Goal: Task Accomplishment & Management: Use online tool/utility

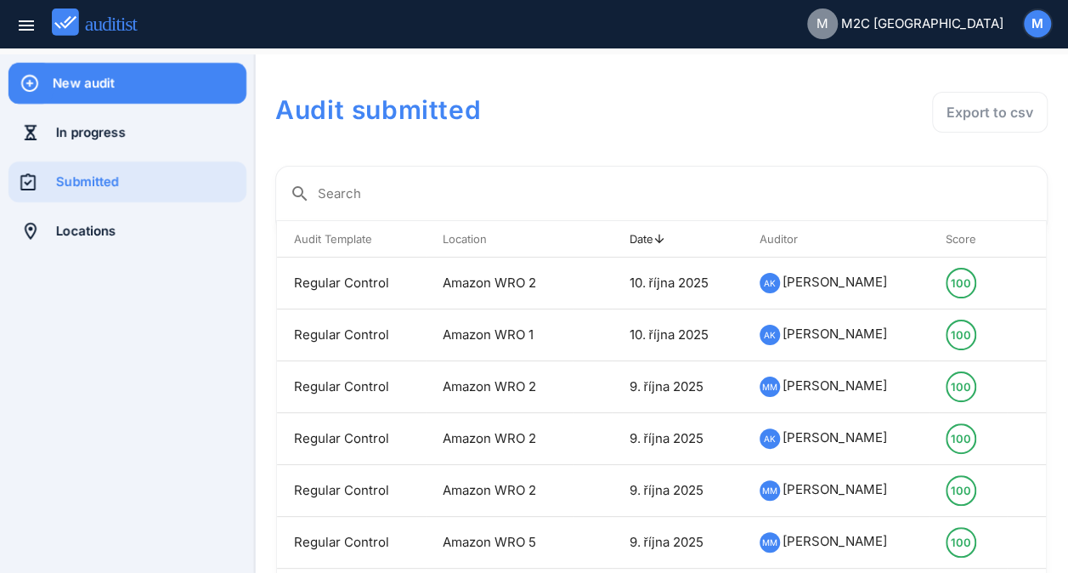
drag, startPoint x: 0, startPoint y: 0, endPoint x: 108, endPoint y: 85, distance: 137.4
click at [108, 85] on div "New audit" at bounding box center [150, 83] width 194 height 19
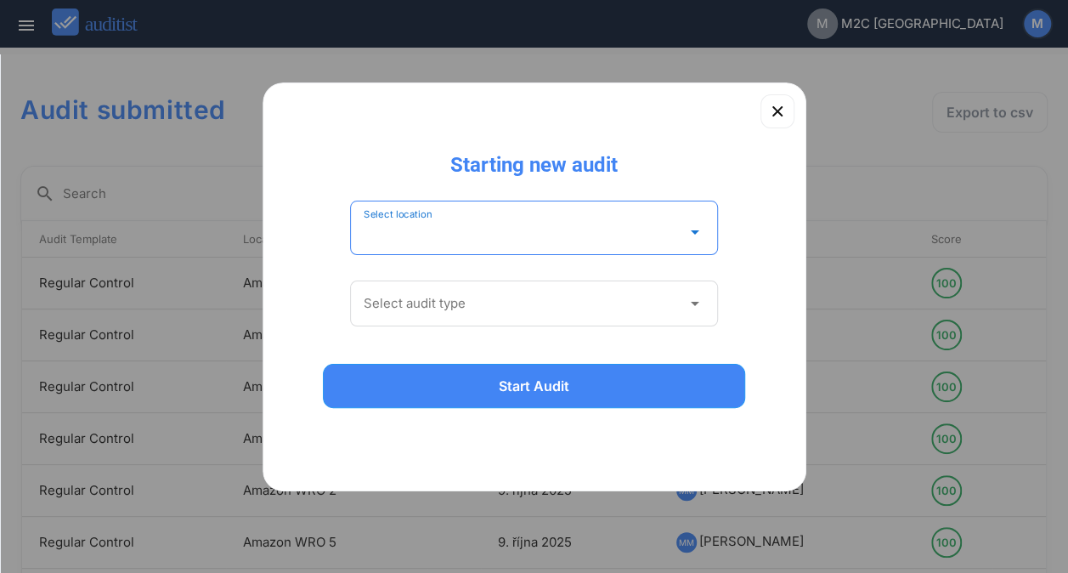
click at [437, 227] on input "Select location" at bounding box center [523, 231] width 318 height 27
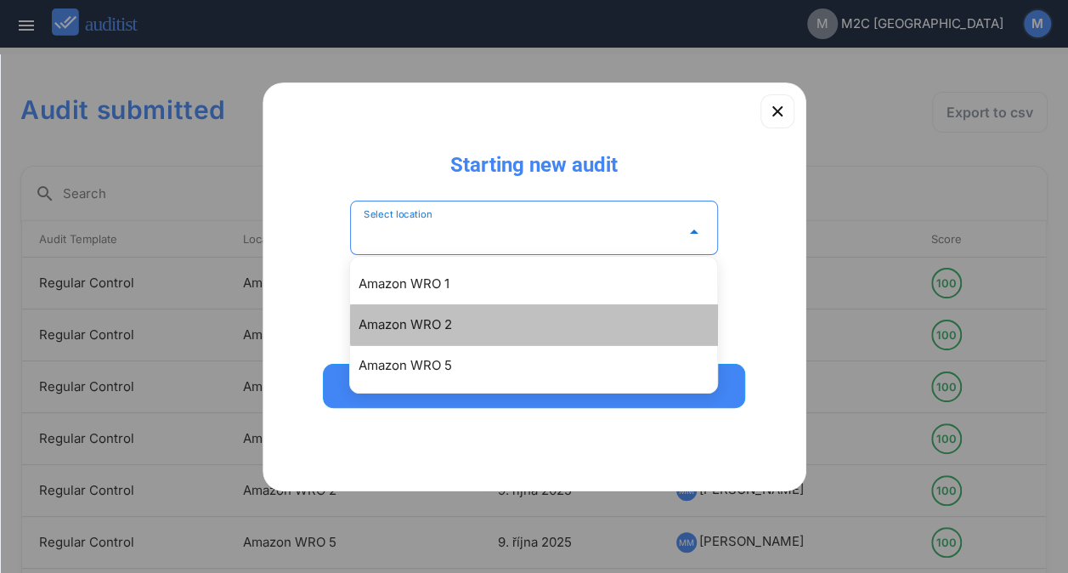
click at [429, 325] on div "Amazon WRO 2" at bounding box center [542, 325] width 367 height 20
type input "**********"
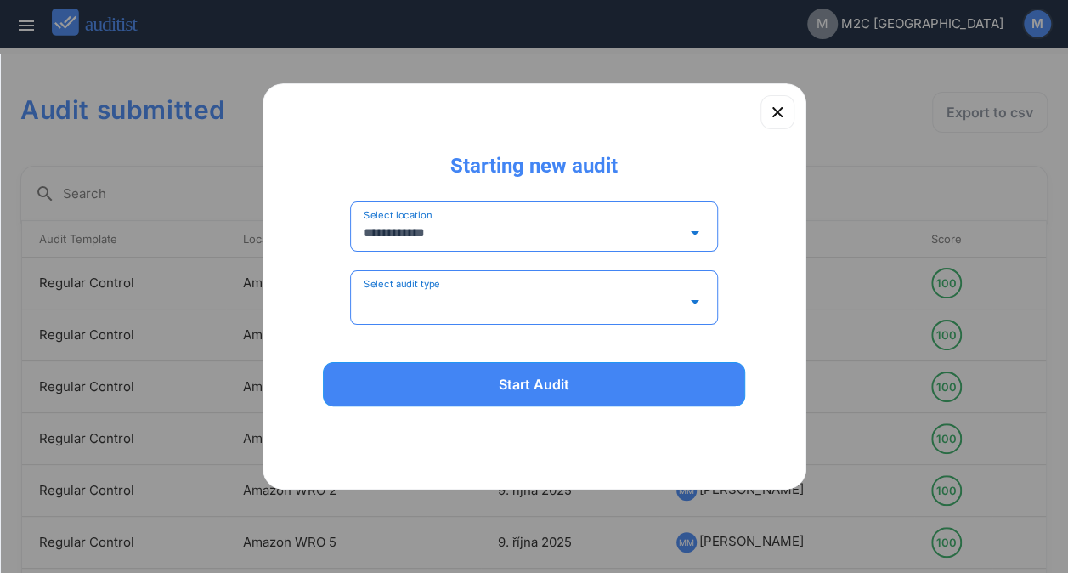
click at [462, 309] on input "Select audit type" at bounding box center [523, 301] width 318 height 27
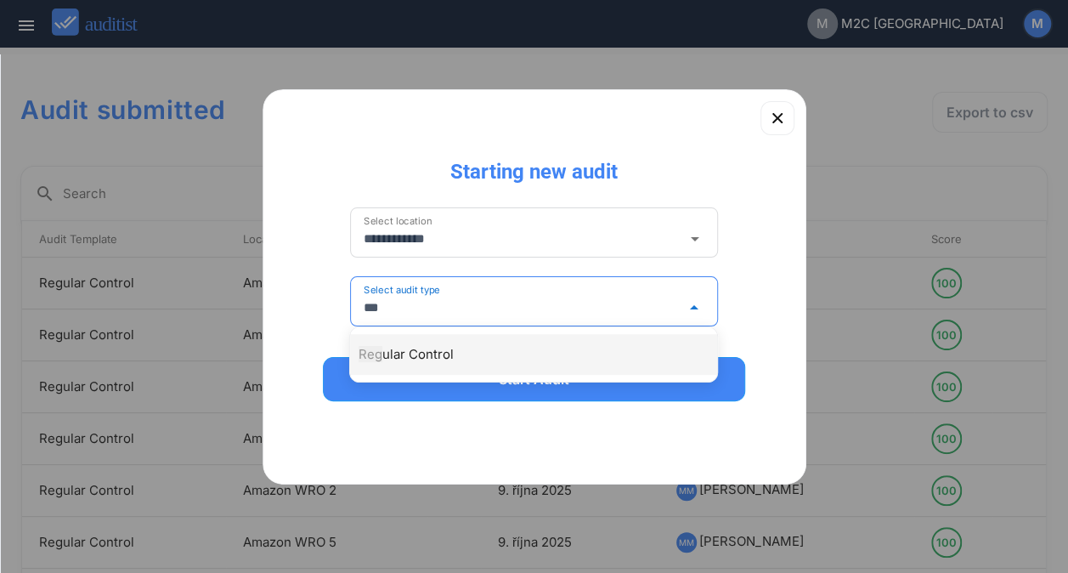
click at [425, 343] on div "Reg ular Control" at bounding box center [533, 354] width 367 height 41
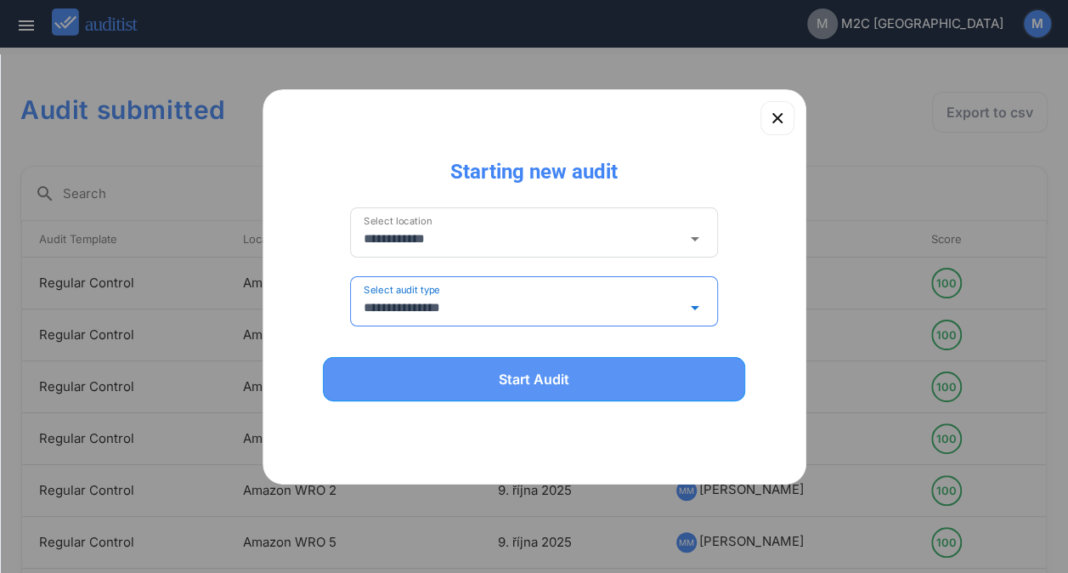
type input "**********"
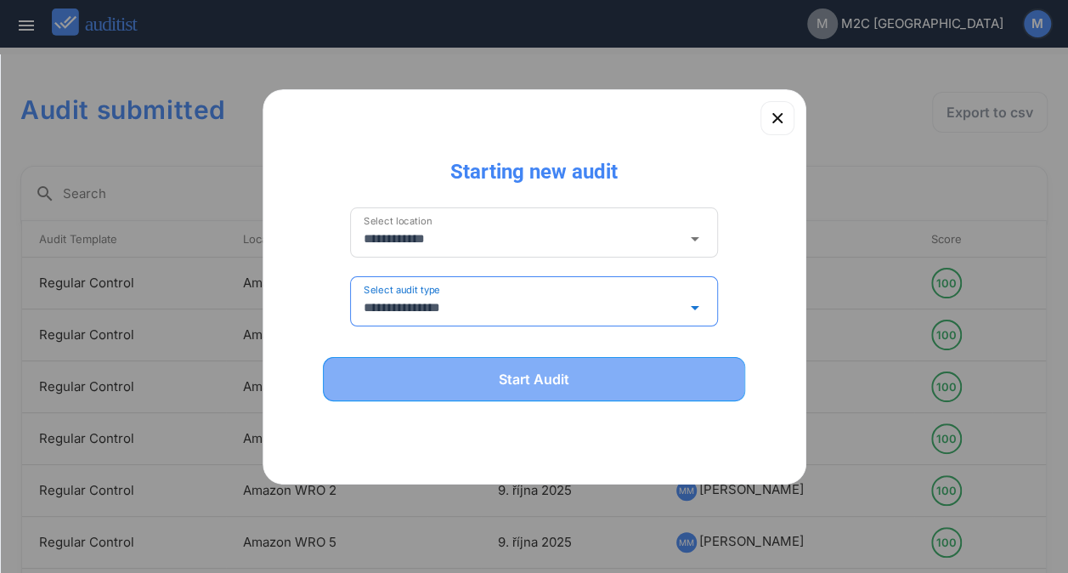
click at [468, 387] on div "Start Audit" at bounding box center [534, 379] width 379 height 20
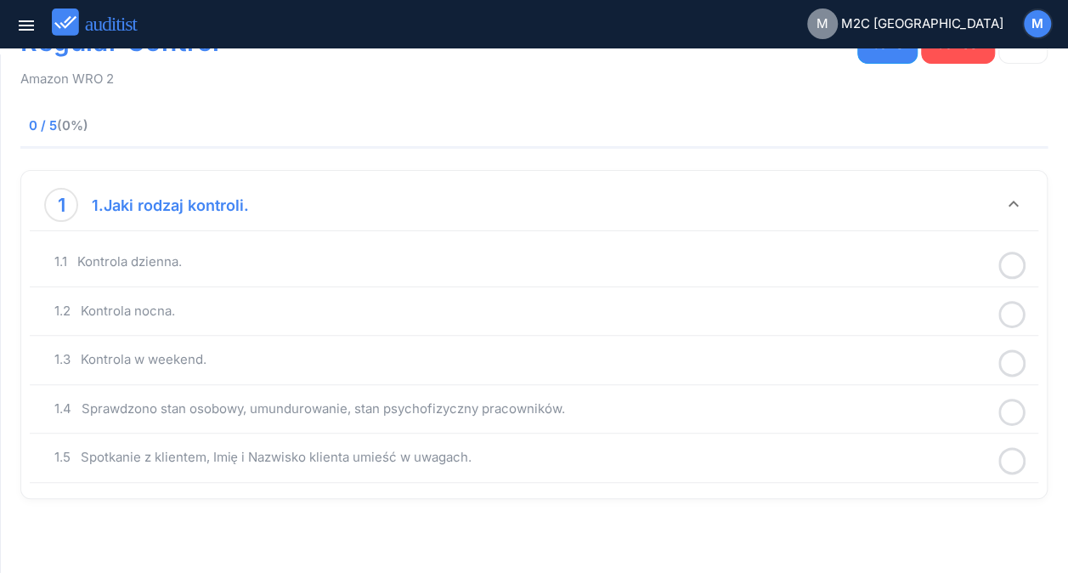
scroll to position [83, 0]
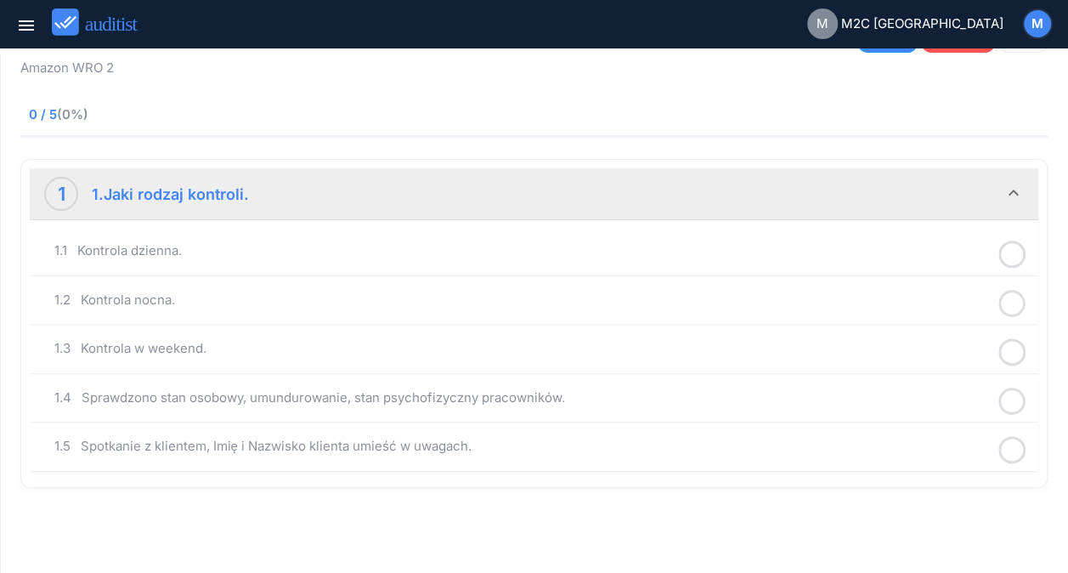
click at [1016, 250] on icon at bounding box center [1012, 254] width 27 height 33
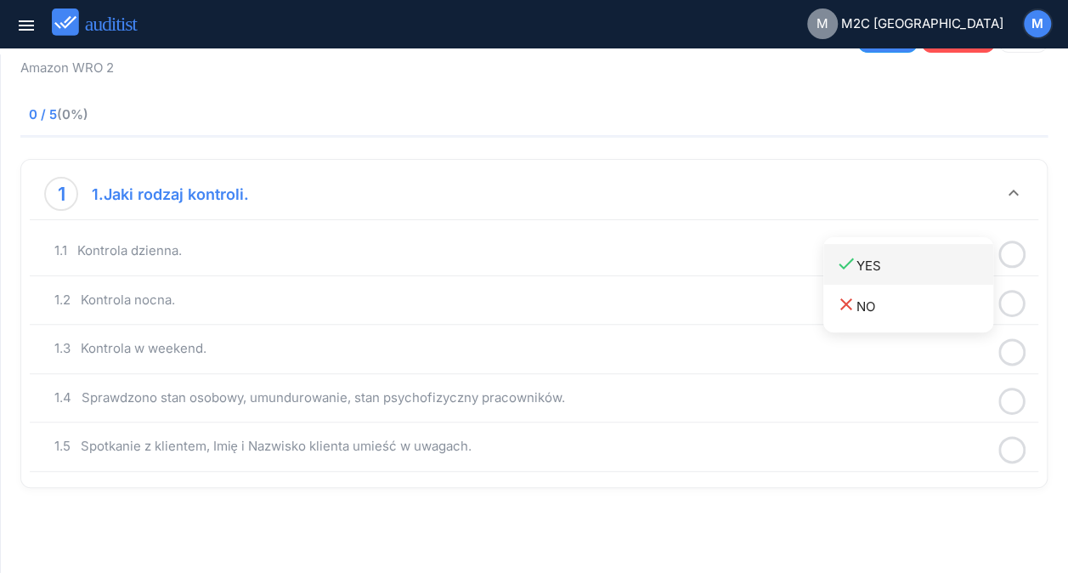
click at [867, 265] on div "done YES" at bounding box center [914, 264] width 157 height 23
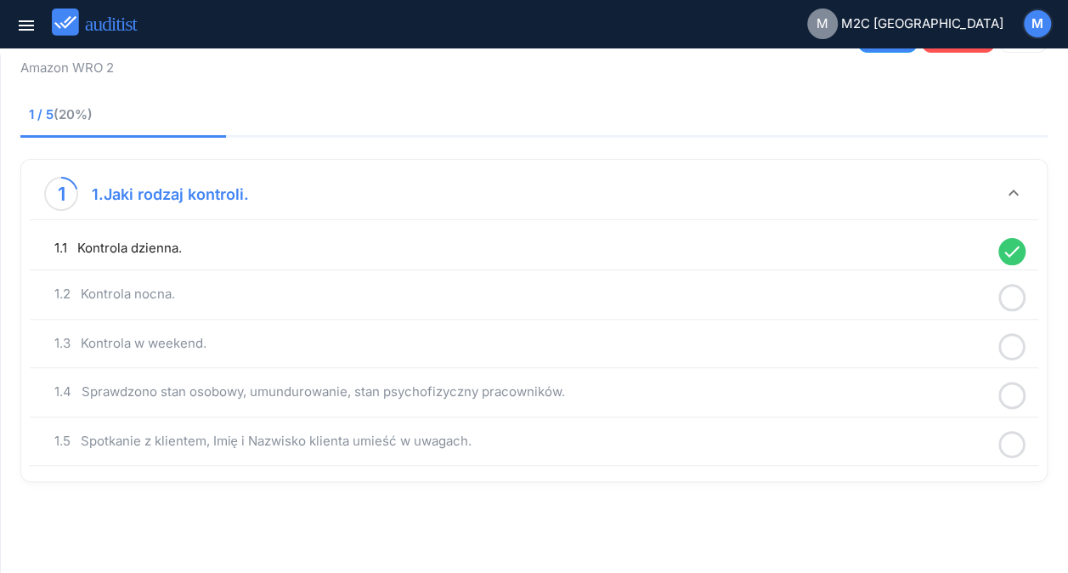
scroll to position [78, 0]
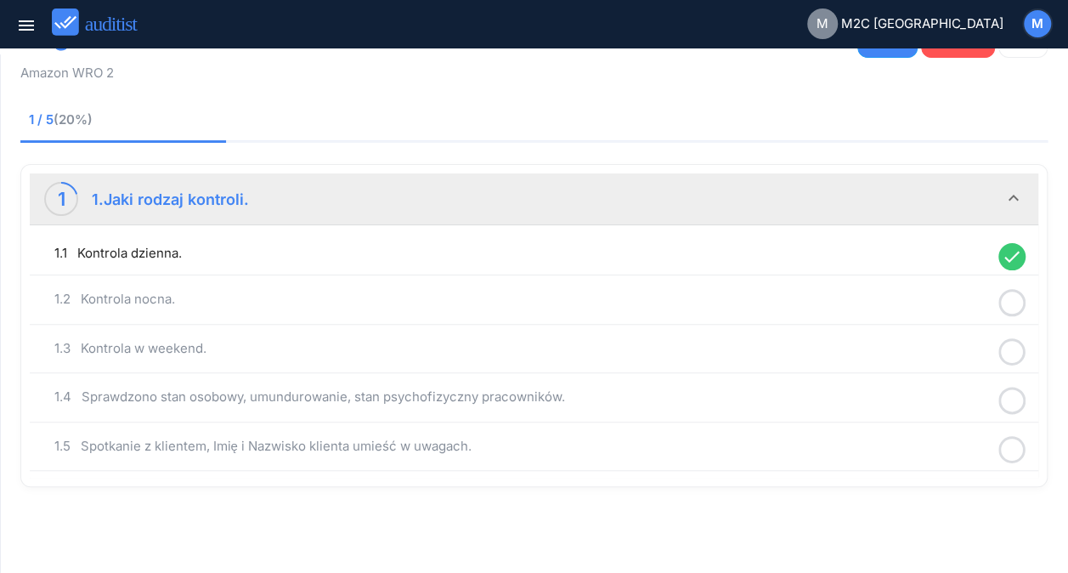
click at [1021, 303] on icon at bounding box center [1012, 302] width 27 height 33
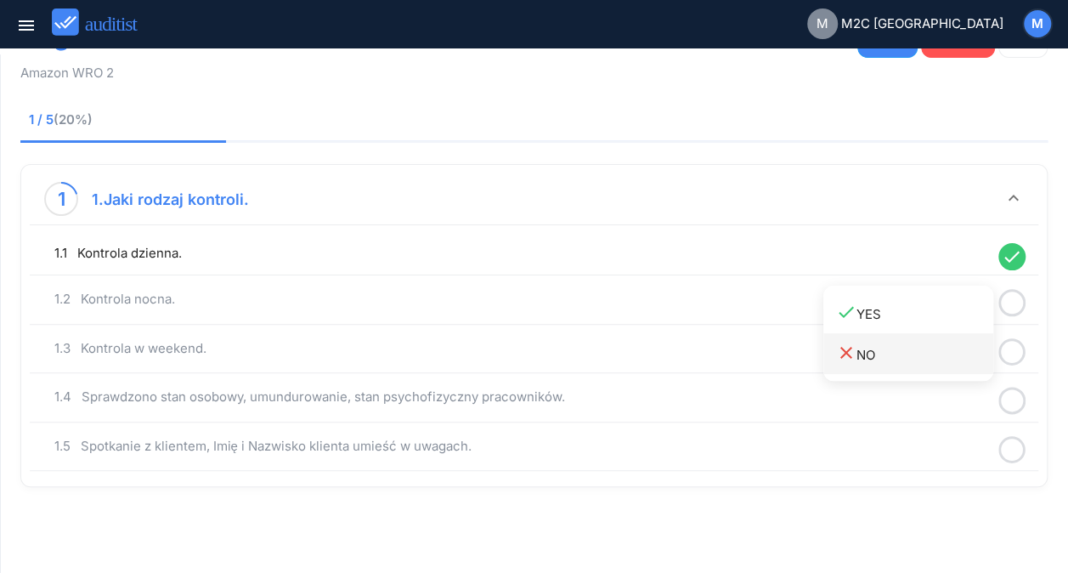
click at [877, 349] on div "close NO" at bounding box center [914, 354] width 157 height 23
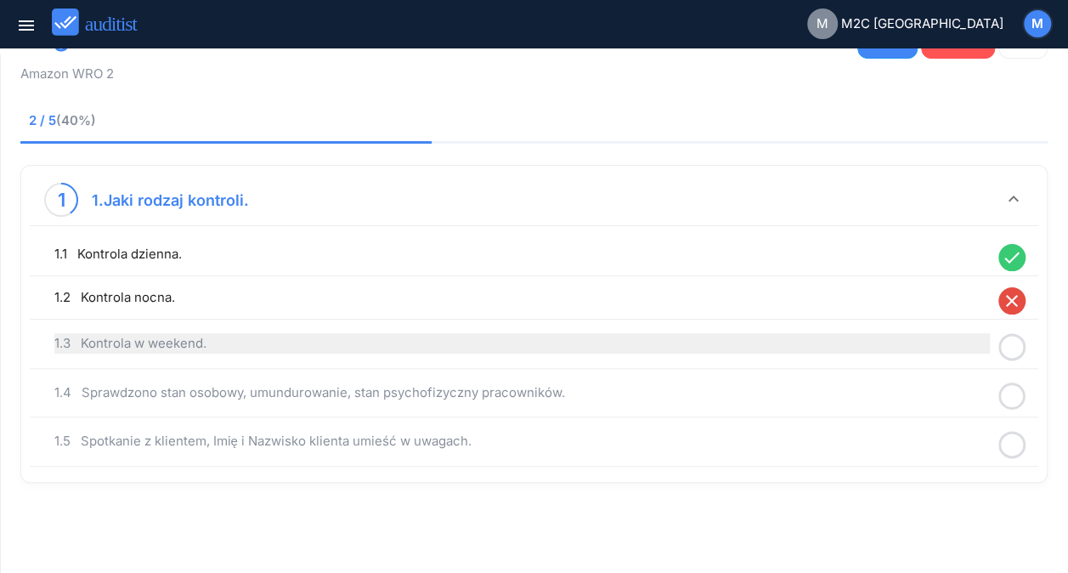
scroll to position [73, 0]
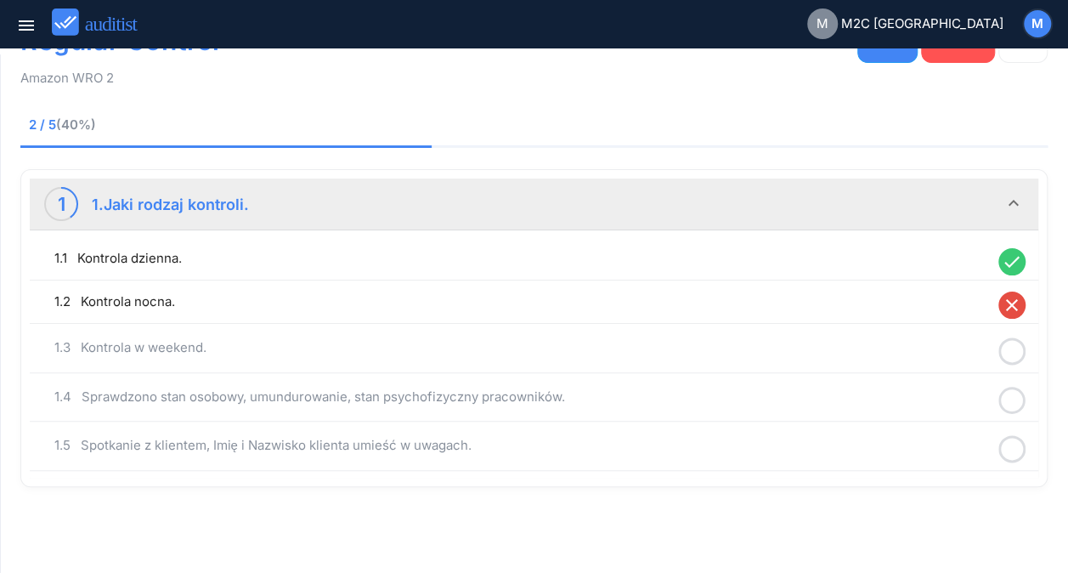
click at [1015, 345] on icon at bounding box center [1012, 351] width 27 height 33
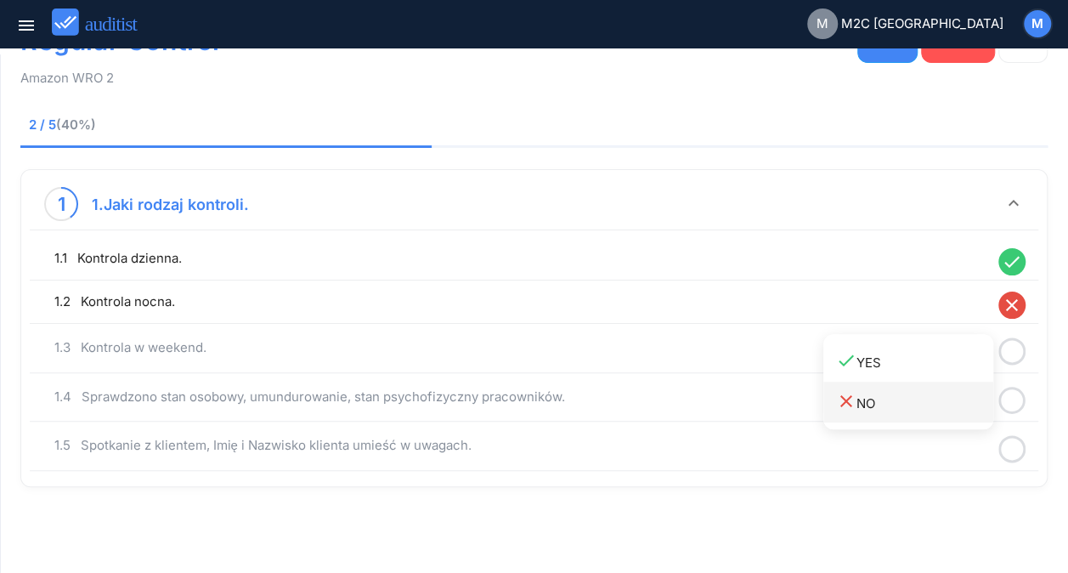
click at [920, 402] on div "close NO" at bounding box center [914, 401] width 157 height 23
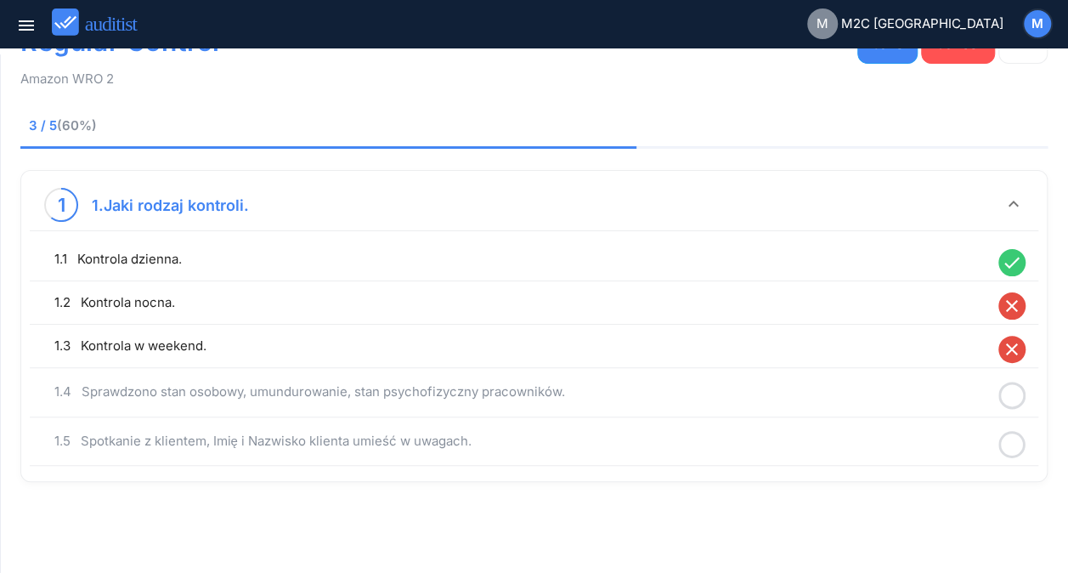
scroll to position [68, 0]
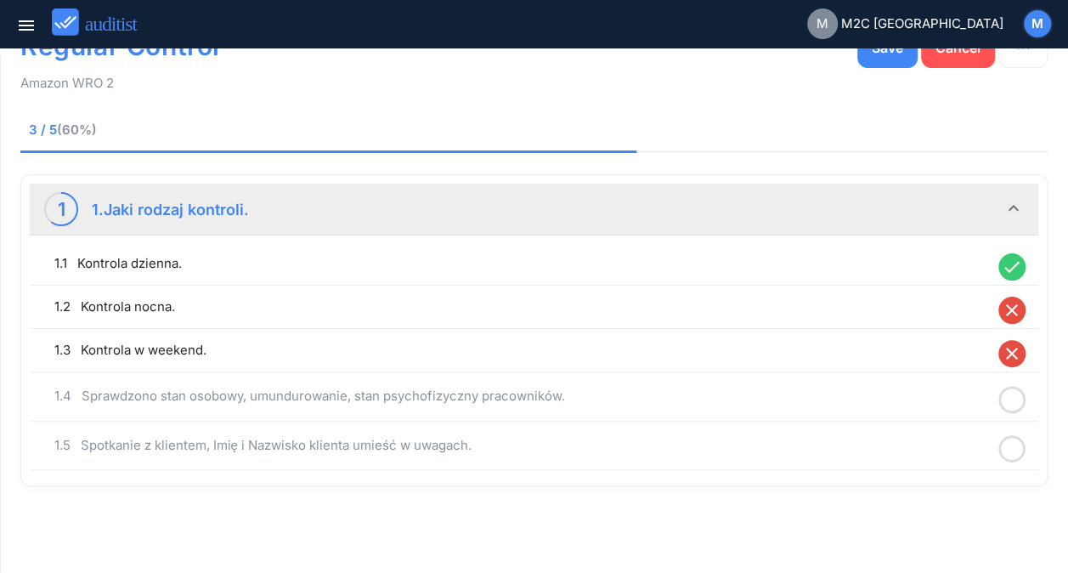
click at [1018, 405] on icon at bounding box center [1012, 399] width 27 height 33
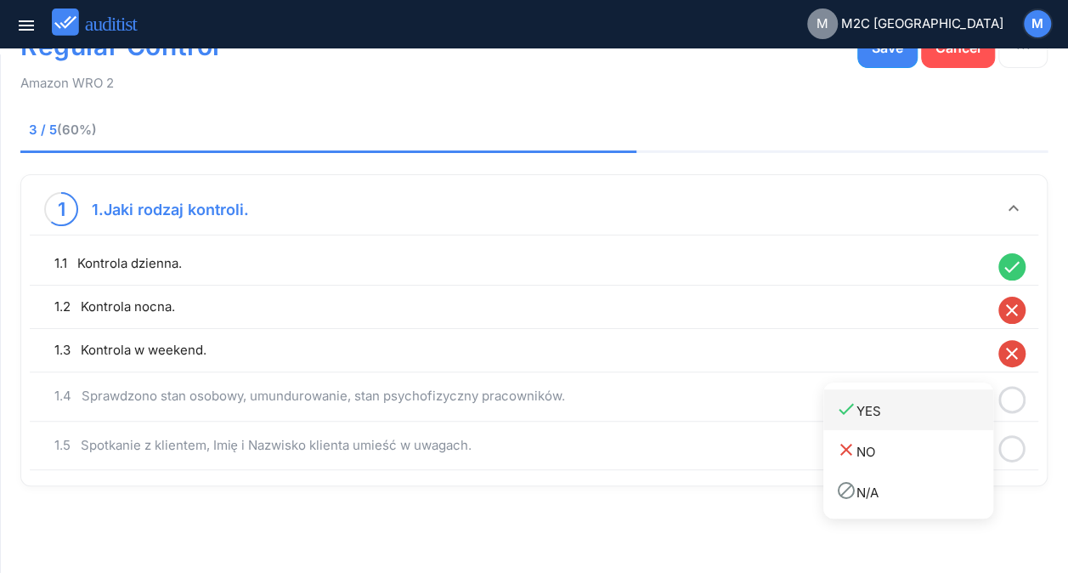
click at [886, 412] on div "done YES" at bounding box center [914, 409] width 157 height 23
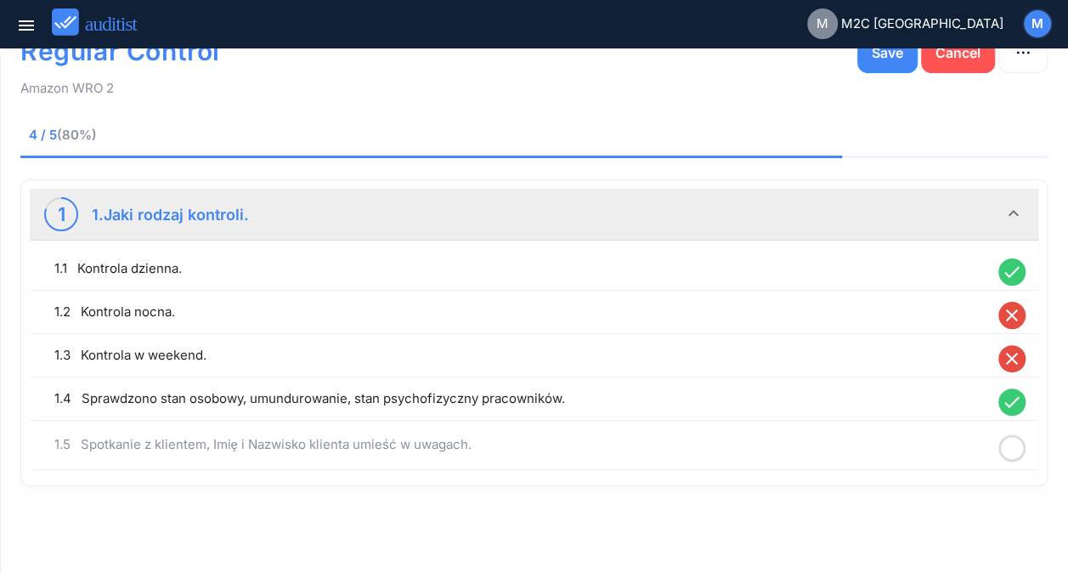
click at [1014, 447] on icon at bounding box center [1012, 448] width 27 height 33
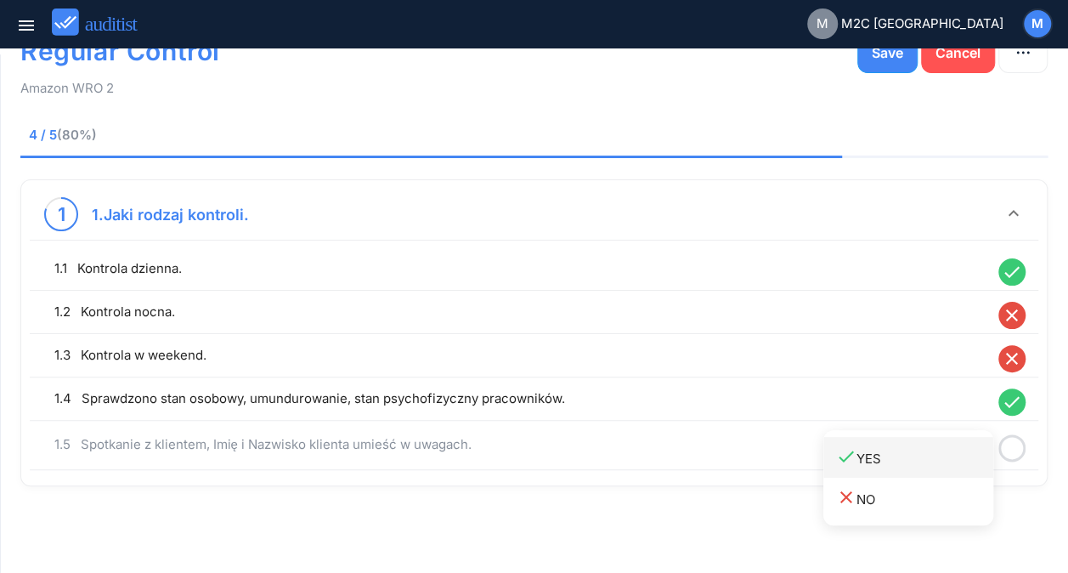
click at [899, 450] on div "done YES" at bounding box center [914, 456] width 157 height 23
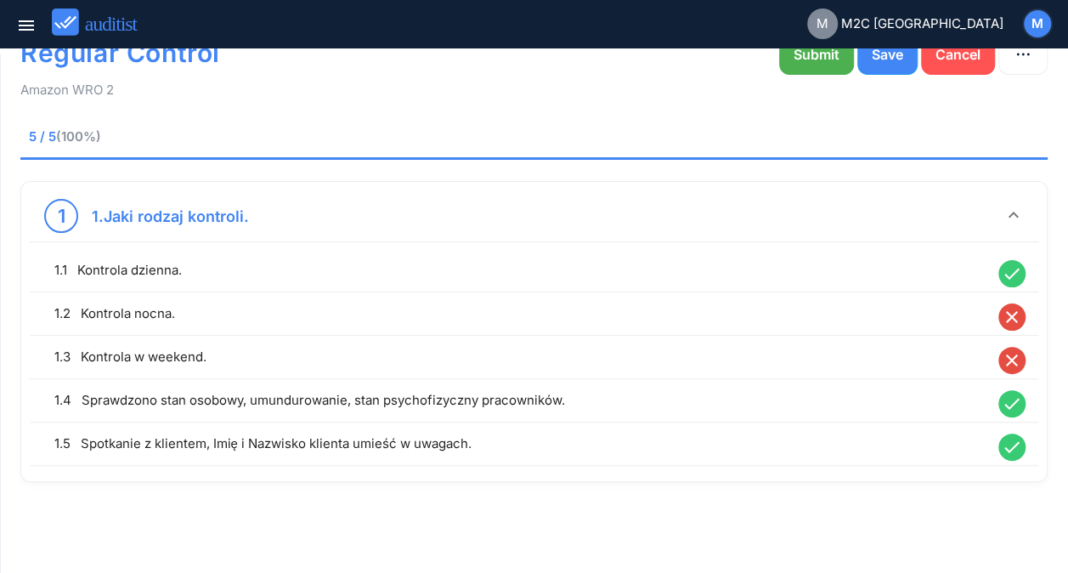
scroll to position [58, 0]
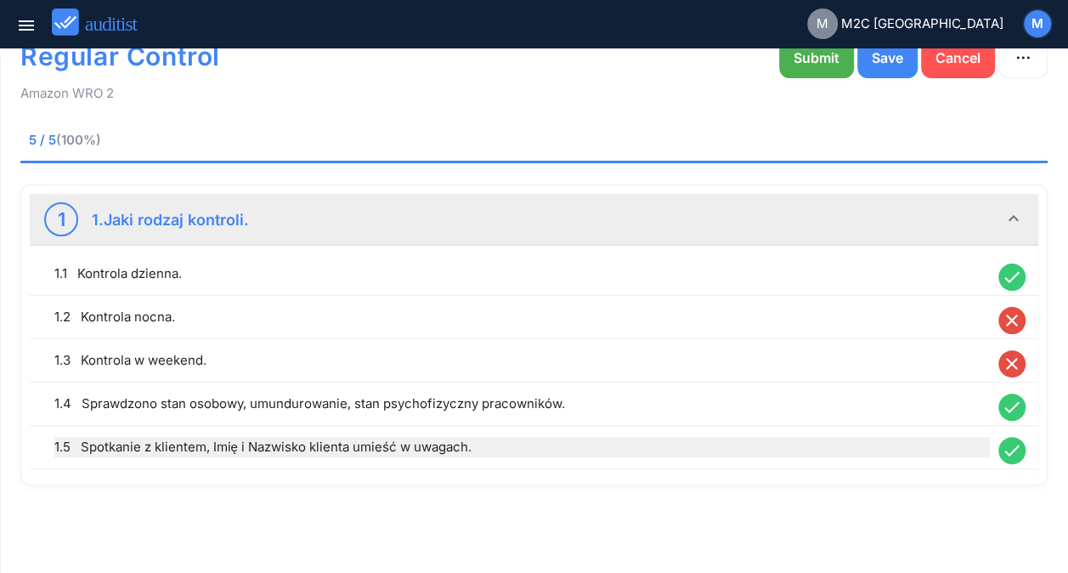
click at [430, 447] on div "1.5 Spotkanie z klientem, Imię i Nazwisko klienta umieść w uwagach." at bounding box center [522, 447] width 936 height 20
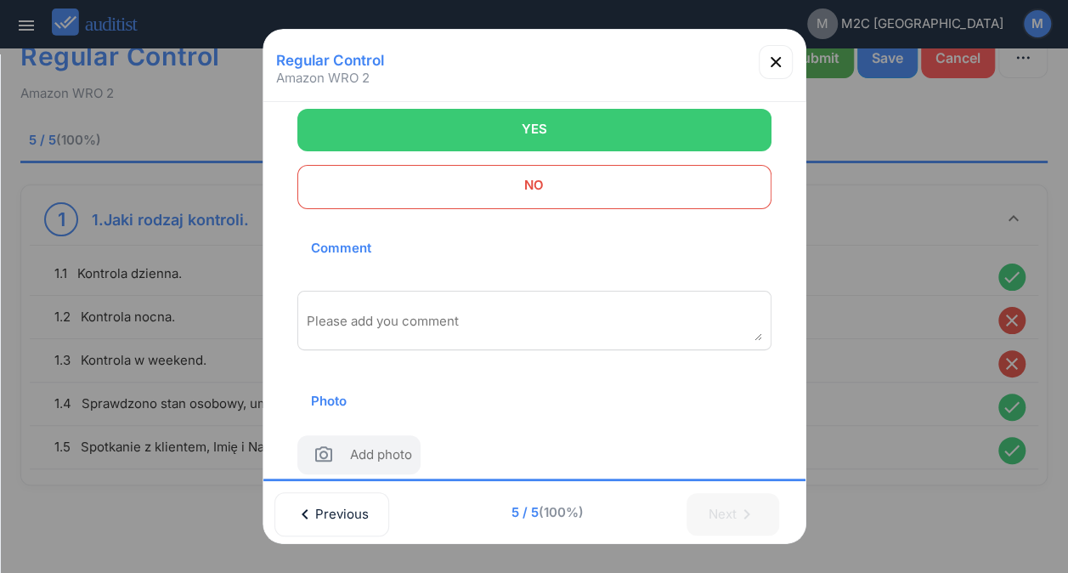
scroll to position [158, 0]
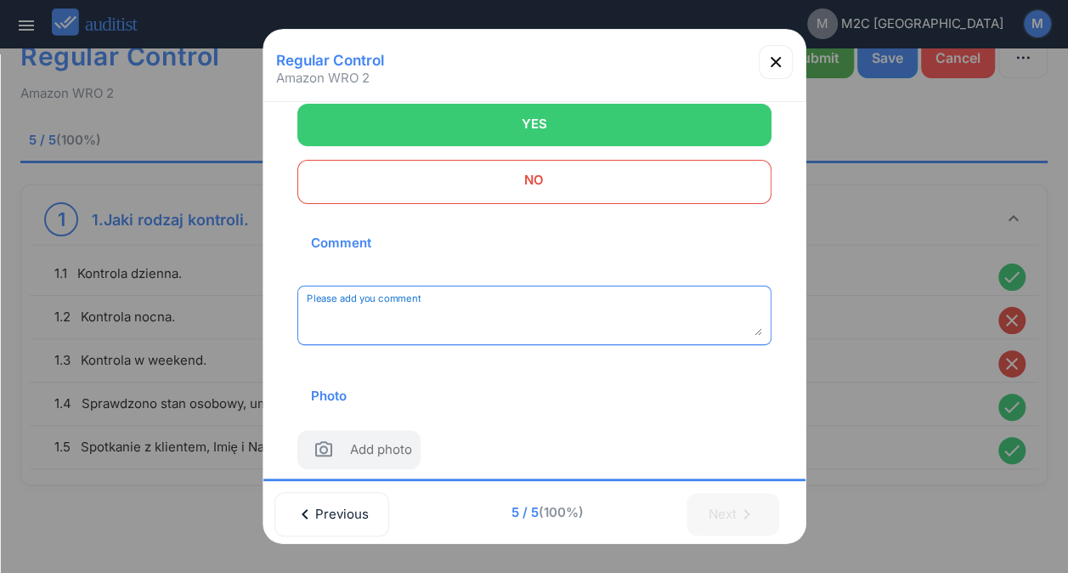
click at [643, 315] on textarea "Please add you comment" at bounding box center [535, 322] width 456 height 28
type textarea "**********"
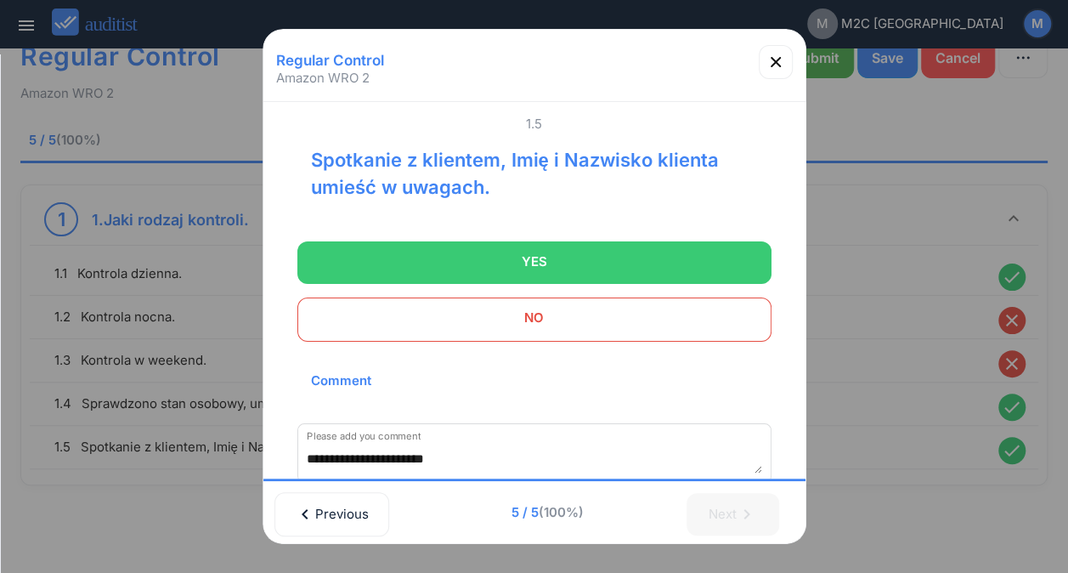
scroll to position [0, 0]
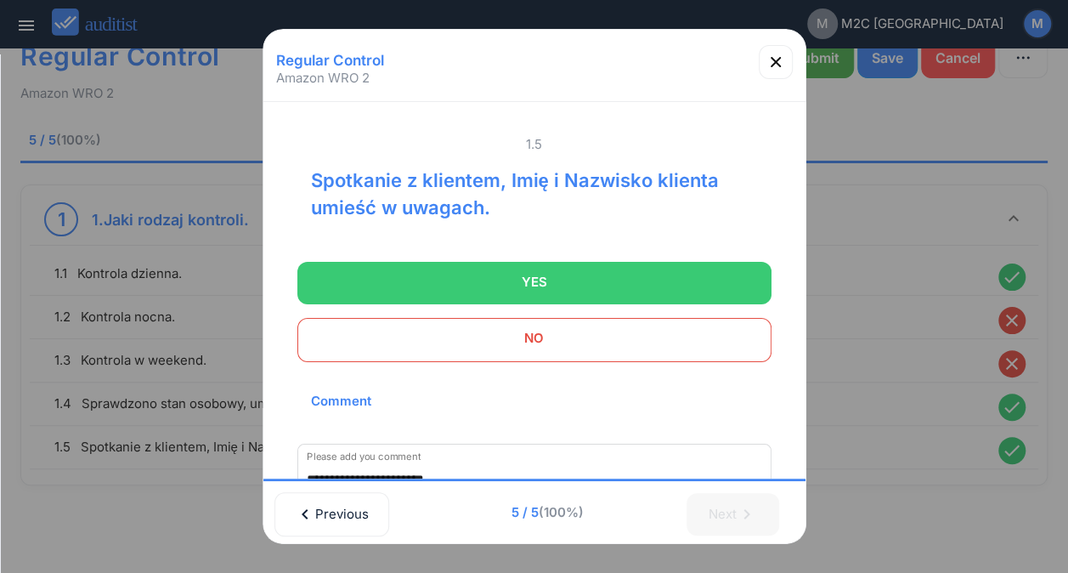
click at [703, 129] on div "**********" at bounding box center [534, 378] width 515 height 525
click at [774, 66] on icon "button" at bounding box center [776, 62] width 20 height 20
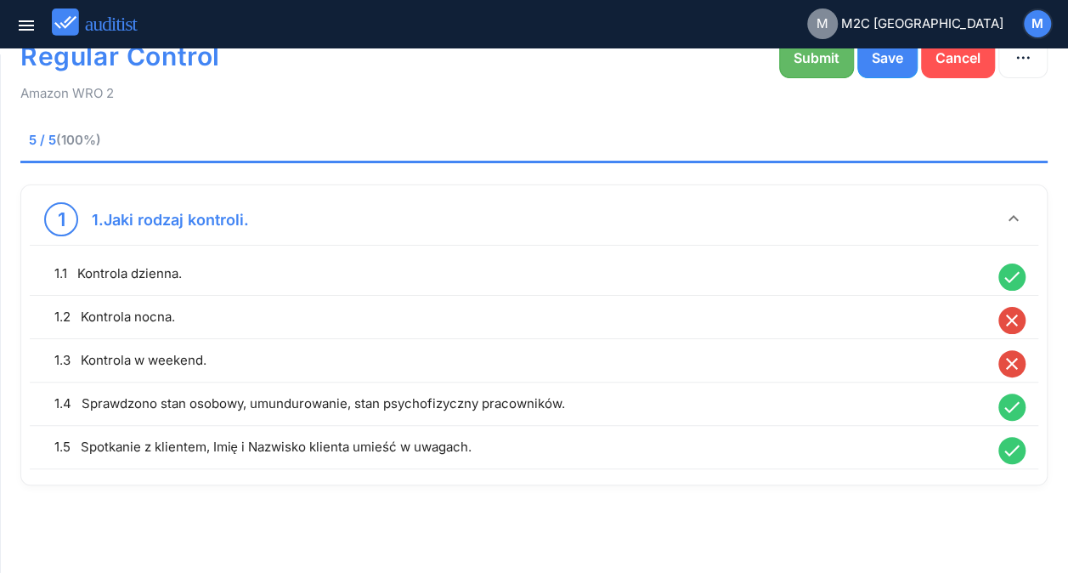
click at [816, 70] on button "Submit" at bounding box center [816, 57] width 75 height 41
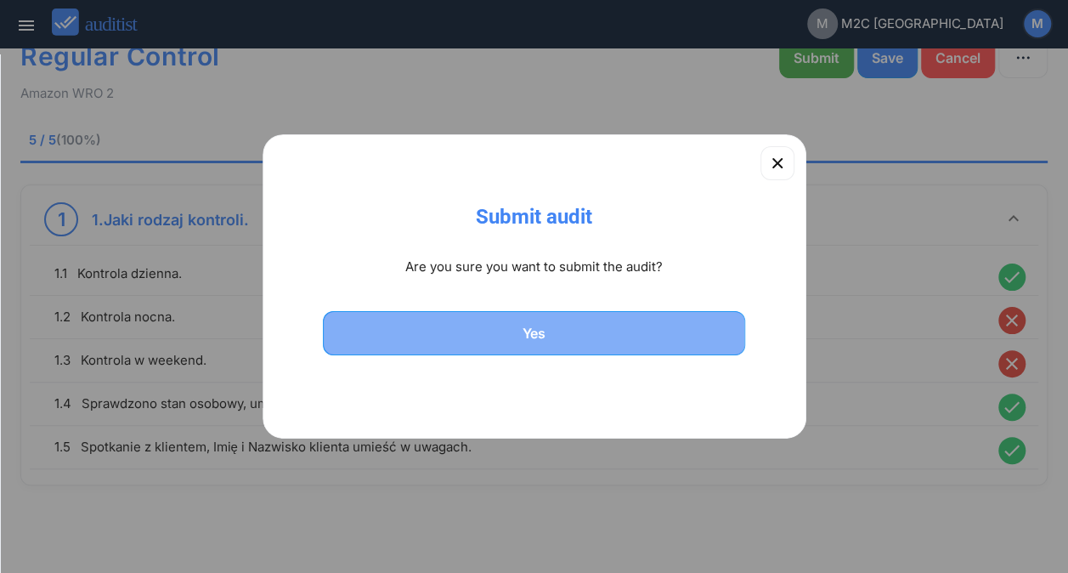
click at [541, 330] on div "Yes" at bounding box center [534, 333] width 379 height 20
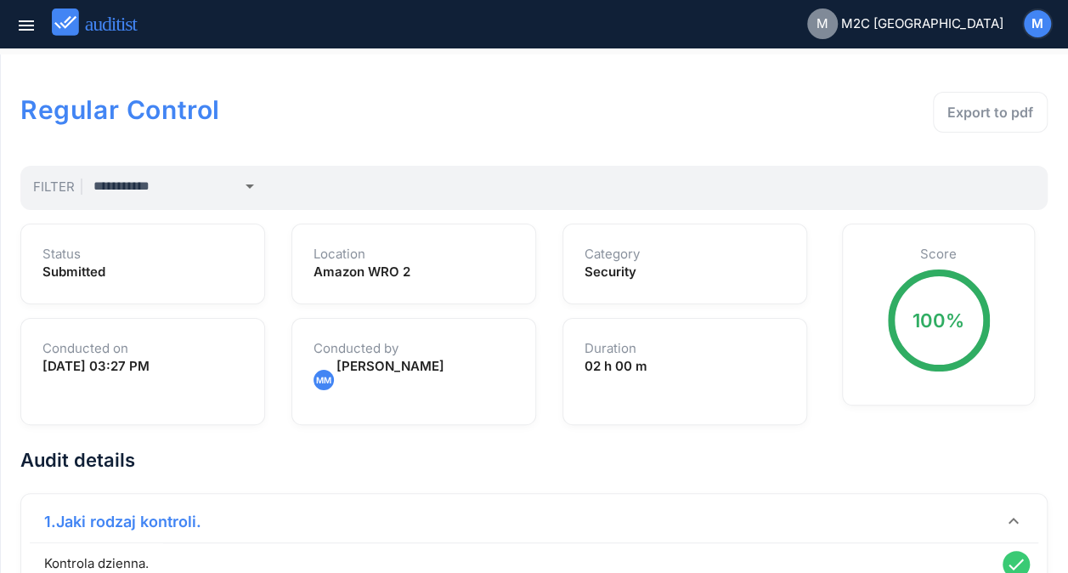
click at [442, 135] on div "Regular Control Export to pdf" at bounding box center [534, 114] width 1028 height 78
